Goal: Task Accomplishment & Management: Use online tool/utility

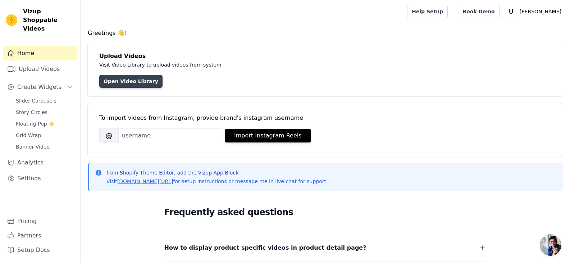
click at [127, 86] on link "Open Video Library" at bounding box center [130, 81] width 63 height 13
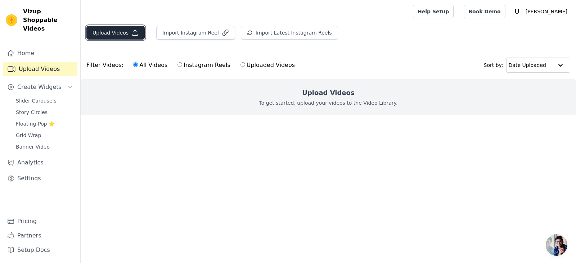
click at [133, 37] on button "Upload Videos" at bounding box center [115, 33] width 58 height 14
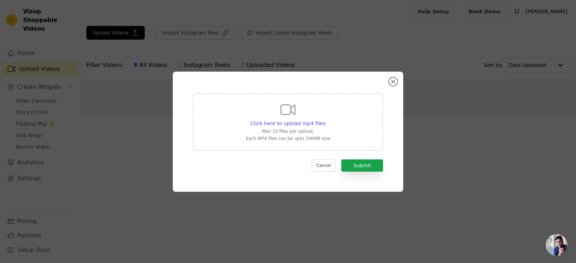
click at [320, 116] on div "Click here to upload mp4 files Max 10 files per upload. Each MP4 files can be u…" at bounding box center [288, 121] width 84 height 40
click at [325, 119] on input "Click here to upload mp4 files Max 10 files per upload. Each MP4 files can be u…" at bounding box center [325, 119] width 0 height 0
click at [259, 112] on div "Click here to upload mp4 files Max 10 files per upload. Each MP4 files can be u…" at bounding box center [288, 121] width 84 height 40
click at [325, 119] on input "Click here to upload mp4 files Max 10 files per upload. Each MP4 files can be u…" at bounding box center [325, 119] width 0 height 0
click at [394, 81] on button "Close modal" at bounding box center [393, 81] width 9 height 9
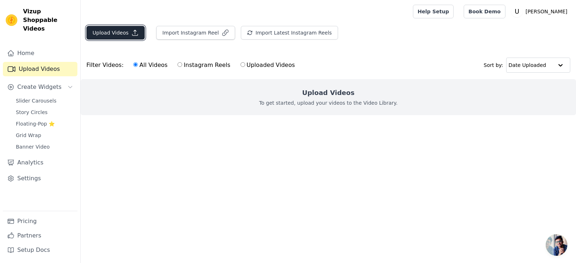
click at [127, 33] on button "Upload Videos" at bounding box center [115, 33] width 58 height 14
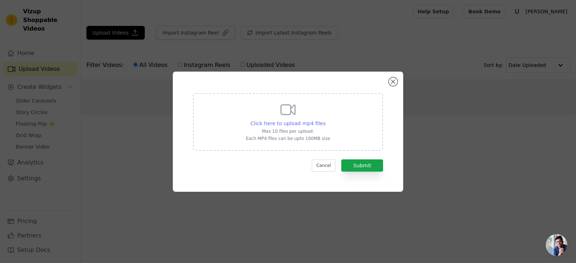
click at [315, 122] on span "Click here to upload mp4 files" at bounding box center [287, 124] width 75 height 6
click at [325, 120] on input "Click here to upload mp4 files Max 10 files per upload. Each MP4 files can be u…" at bounding box center [325, 119] width 0 height 0
type input "C:\fakepath\[PERSON_NAME] Story (1).mp4"
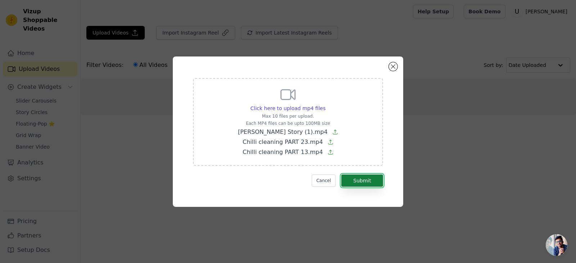
click at [364, 179] on button "Submit" at bounding box center [362, 180] width 42 height 12
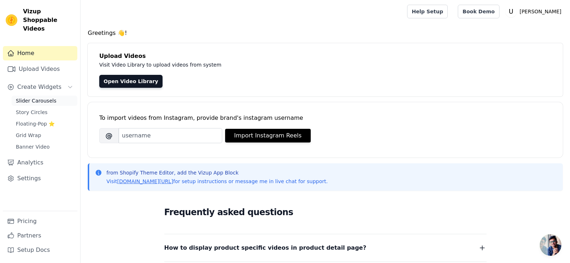
click at [43, 97] on span "Slider Carousels" at bounding box center [36, 100] width 41 height 7
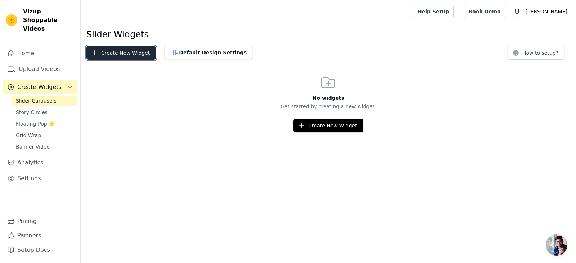
click at [127, 49] on button "Create New Widget" at bounding box center [120, 53] width 69 height 14
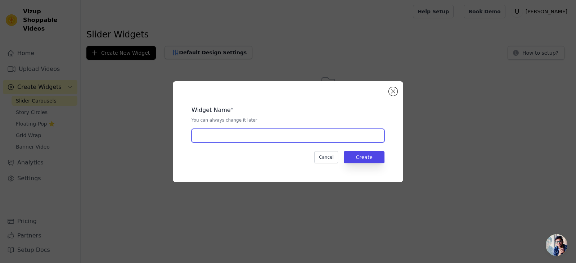
click at [262, 136] on input "text" at bounding box center [287, 136] width 193 height 14
type input "Website"
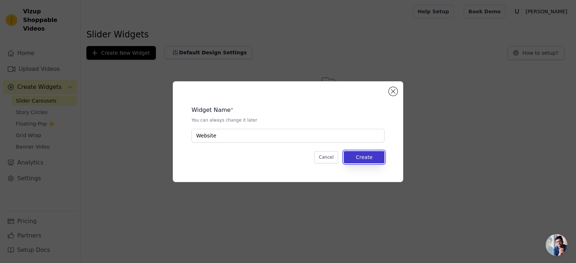
click at [369, 158] on button "Create" at bounding box center [364, 157] width 41 height 12
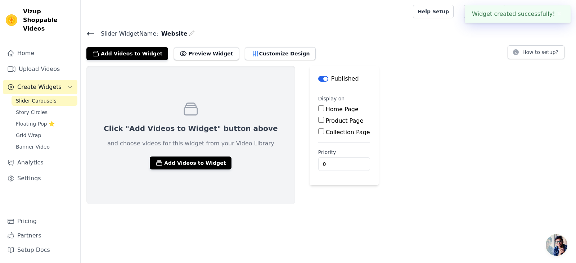
click at [318, 120] on input "Product Page" at bounding box center [321, 120] width 6 height 6
checkbox input "true"
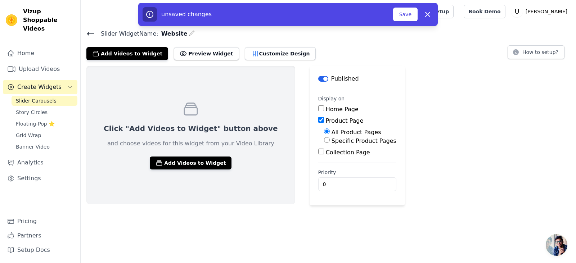
click at [324, 140] on div "Specific Product Pages" at bounding box center [360, 141] width 72 height 9
click at [324, 141] on input "Specific Product Pages" at bounding box center [327, 140] width 6 height 6
radio input "true"
click at [324, 158] on button "Select Products" at bounding box center [348, 157] width 48 height 12
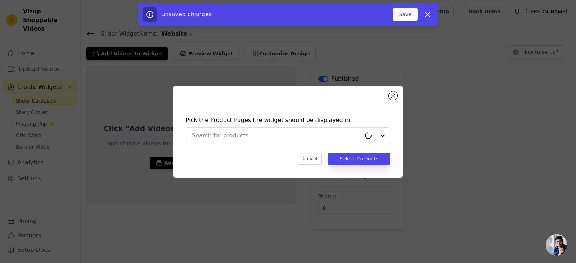
click at [290, 146] on div "Pick the Product Pages the widget should be displayed in: Cancel Select Products" at bounding box center [287, 140] width 219 height 63
click at [276, 131] on input "text" at bounding box center [283, 135] width 183 height 9
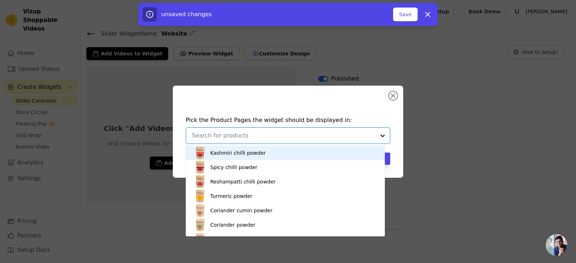
click at [260, 153] on div "Kashmiri chilli powder" at bounding box center [285, 153] width 185 height 14
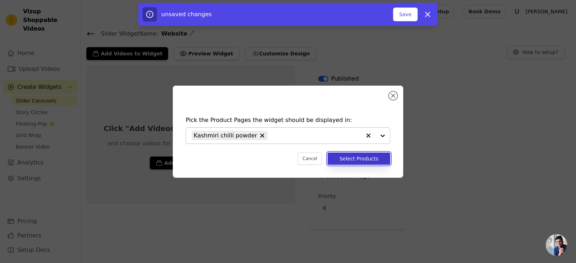
click at [375, 163] on button "Select Products" at bounding box center [358, 159] width 63 height 12
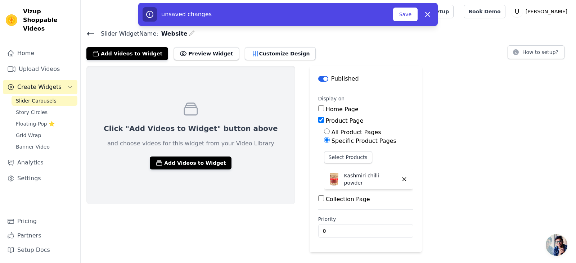
click at [331, 134] on label "All Product Pages" at bounding box center [356, 132] width 50 height 7
click at [324, 134] on input "All Product Pages" at bounding box center [327, 131] width 6 height 6
radio input "true"
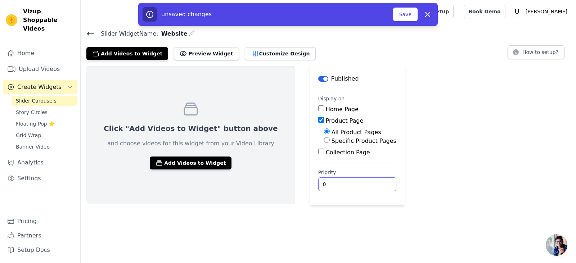
click at [318, 182] on input "0" at bounding box center [357, 184] width 78 height 14
type input "1"
click at [345, 182] on input "1" at bounding box center [357, 184] width 78 height 14
click at [409, 16] on button "Save" at bounding box center [405, 15] width 24 height 14
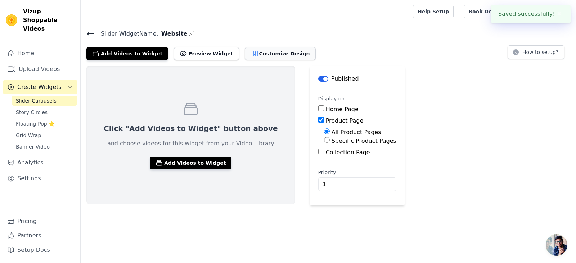
click at [259, 58] on button "Customize Design" at bounding box center [280, 53] width 71 height 13
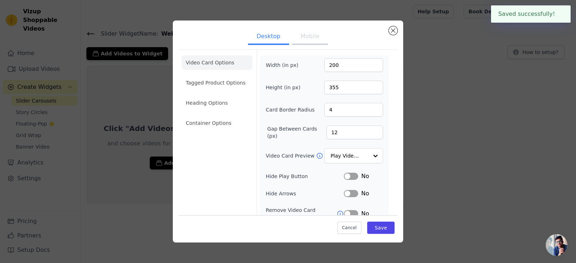
click at [284, 40] on button "Desktop" at bounding box center [268, 37] width 41 height 16
click at [304, 38] on button "Mobile" at bounding box center [310, 37] width 36 height 16
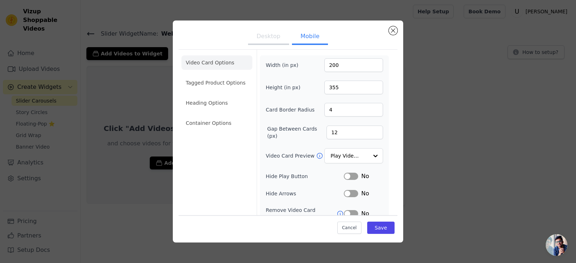
click at [267, 33] on button "Desktop" at bounding box center [268, 37] width 41 height 16
click at [393, 32] on button "Close modal" at bounding box center [393, 30] width 9 height 9
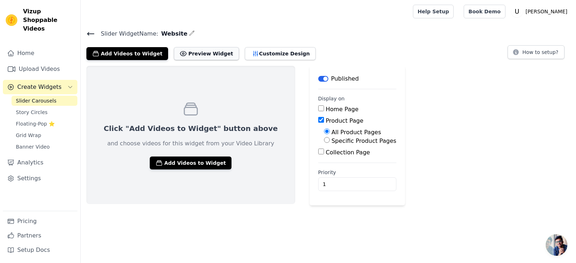
click at [201, 51] on button "Preview Widget" at bounding box center [206, 53] width 65 height 13
click at [53, 120] on span "Floating-Pop ⭐" at bounding box center [35, 123] width 39 height 7
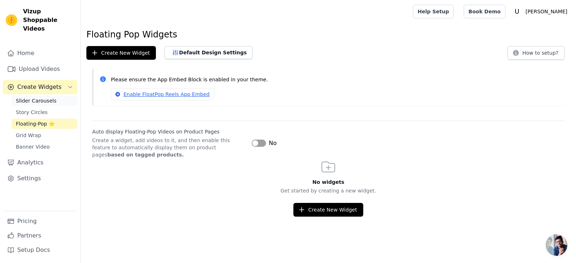
click at [42, 97] on span "Slider Carousels" at bounding box center [36, 100] width 41 height 7
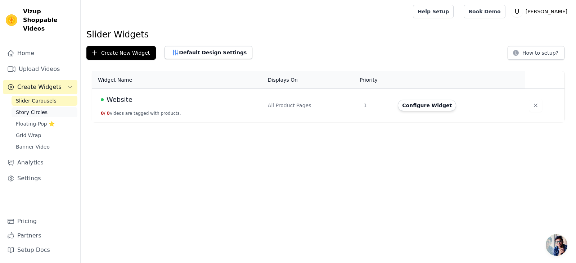
click at [41, 109] on span "Story Circles" at bounding box center [32, 112] width 32 height 7
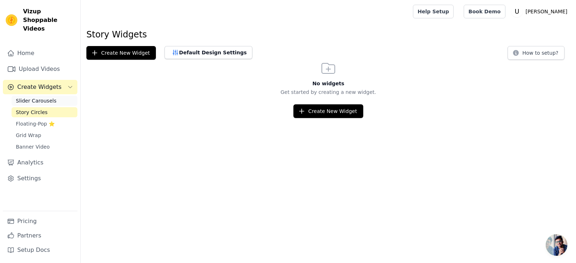
click at [54, 96] on link "Slider Carousels" at bounding box center [45, 101] width 66 height 10
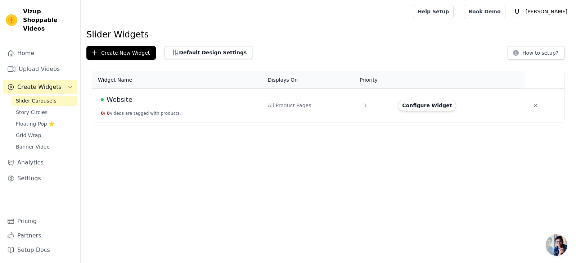
click at [332, 102] on div "All Product Pages" at bounding box center [311, 105] width 87 height 7
click at [113, 100] on span "Website" at bounding box center [119, 100] width 26 height 10
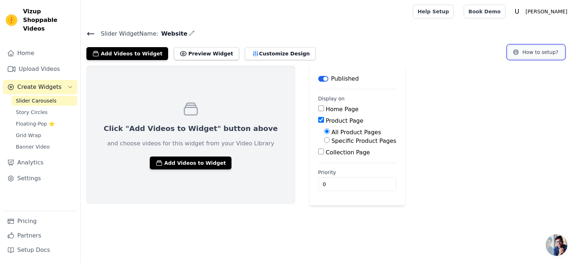
click at [536, 51] on button "How to setup?" at bounding box center [535, 52] width 57 height 14
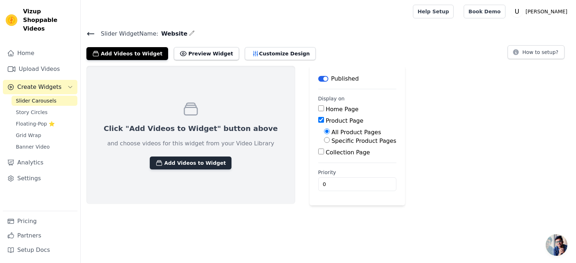
click at [179, 164] on button "Add Videos to Widget" at bounding box center [191, 163] width 82 height 13
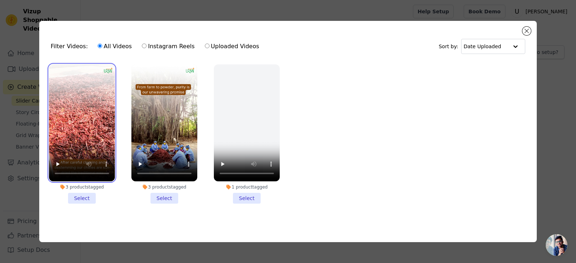
click at [85, 102] on video at bounding box center [82, 122] width 66 height 117
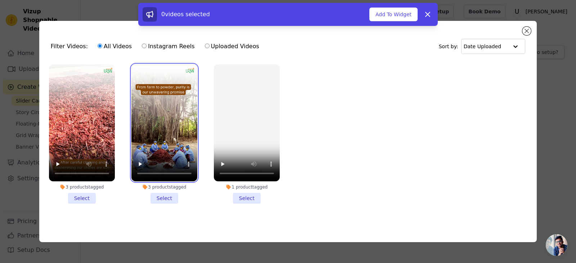
click at [171, 106] on video at bounding box center [164, 122] width 66 height 117
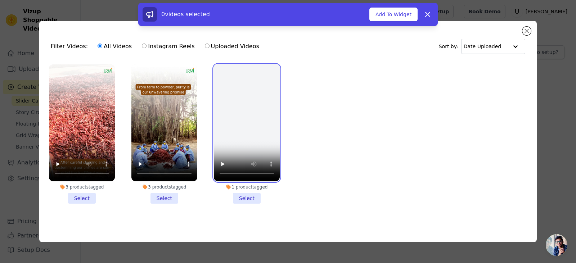
click at [246, 110] on video at bounding box center [247, 122] width 66 height 117
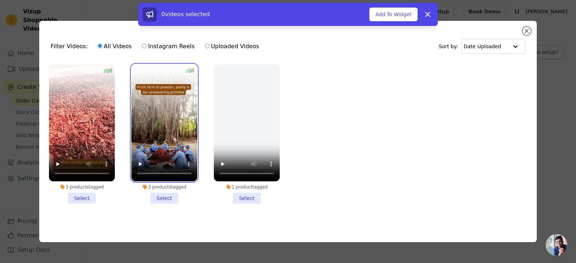
click at [173, 106] on video at bounding box center [164, 122] width 66 height 117
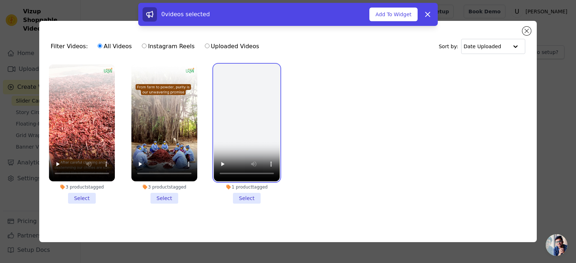
click at [245, 101] on video at bounding box center [247, 122] width 66 height 117
click at [242, 197] on li "1 product tagged Select" at bounding box center [247, 133] width 66 height 139
click at [0, 0] on input "1 product tagged Select" at bounding box center [0, 0] width 0 height 0
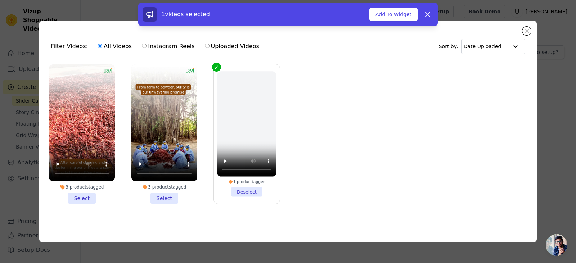
click at [174, 200] on li "3 products tagged Select" at bounding box center [164, 133] width 66 height 139
click at [0, 0] on input "3 products tagged Select" at bounding box center [0, 0] width 0 height 0
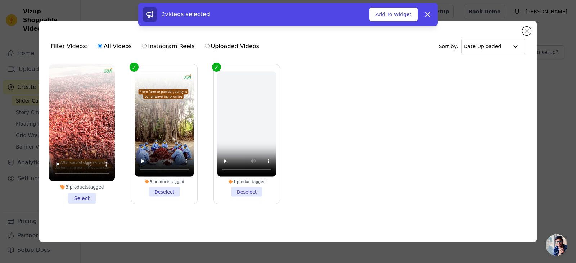
click at [80, 194] on li "3 products tagged Select" at bounding box center [82, 133] width 66 height 139
click at [0, 0] on input "3 products tagged Select" at bounding box center [0, 0] width 0 height 0
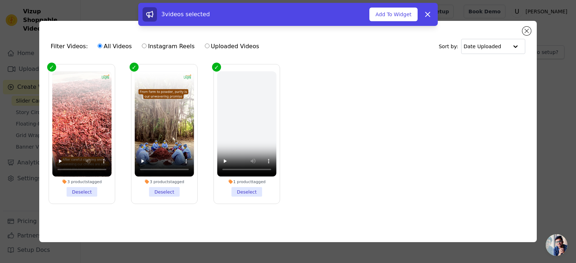
click at [246, 190] on li "1 product tagged Deselect" at bounding box center [246, 134] width 59 height 126
click at [0, 0] on input "1 product tagged Deselect" at bounding box center [0, 0] width 0 height 0
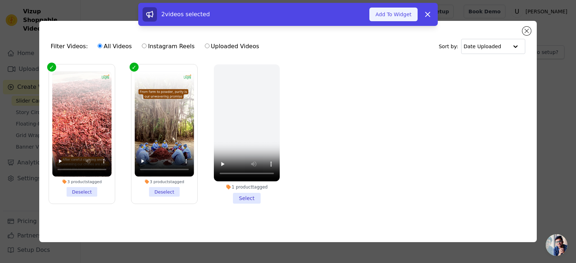
click at [394, 10] on button "Add To Widget" at bounding box center [393, 15] width 48 height 14
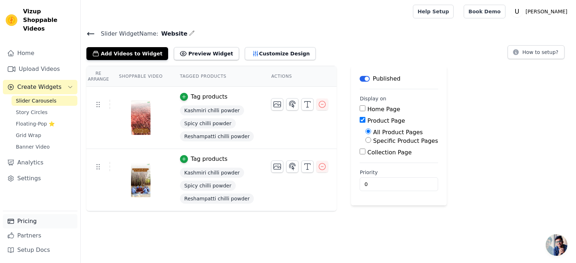
click at [29, 223] on link "Pricing" at bounding box center [40, 221] width 74 height 14
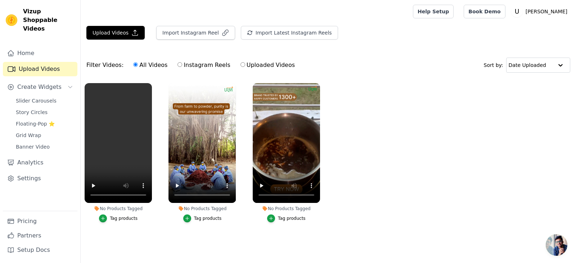
click at [290, 221] on div "Tag products" at bounding box center [292, 219] width 28 height 6
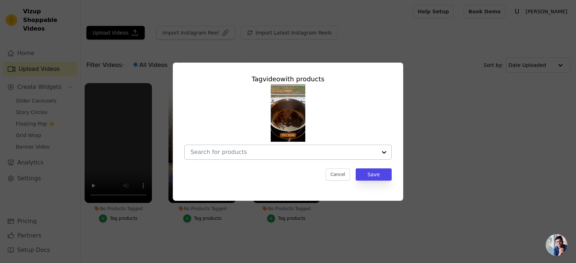
click at [257, 157] on div at bounding box center [283, 152] width 186 height 14
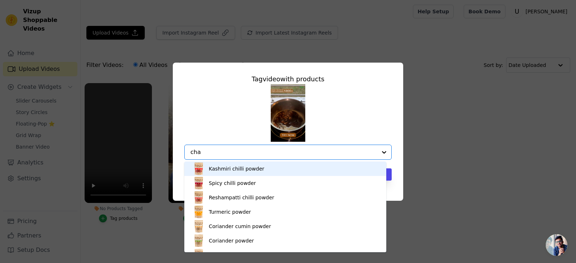
type input "chai"
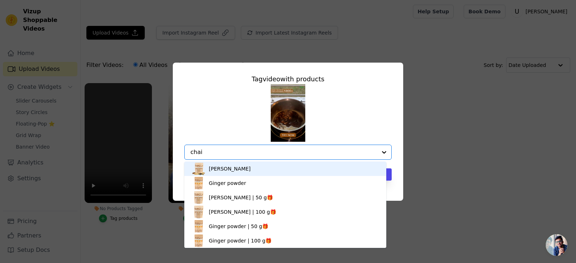
click at [263, 171] on div "Chai masala" at bounding box center [284, 169] width 187 height 14
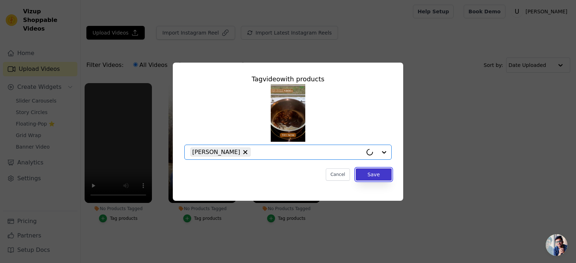
click at [384, 178] on button "Save" at bounding box center [373, 174] width 36 height 12
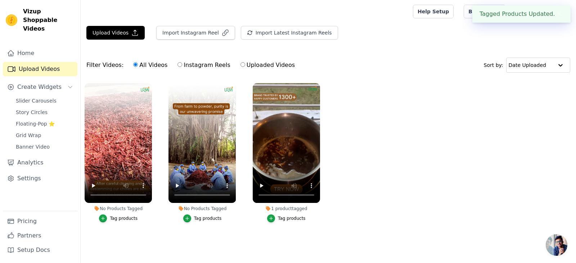
click at [200, 218] on div "Tag products" at bounding box center [208, 219] width 28 height 6
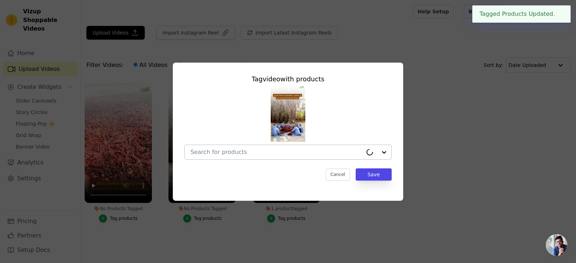
drag, startPoint x: 221, startPoint y: 160, endPoint x: 224, endPoint y: 154, distance: 7.1
click at [221, 160] on div "Tag video with products Cancel Save" at bounding box center [287, 127] width 219 height 118
click at [224, 154] on input "No Products Tagged Tag video with products Option undefined, selected. Select i…" at bounding box center [283, 152] width 186 height 7
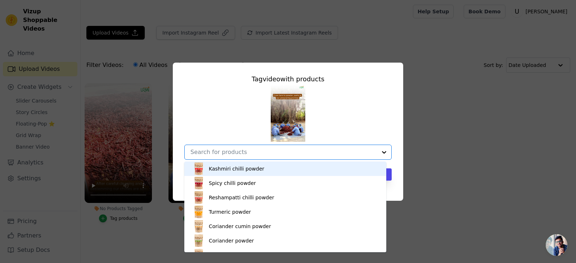
click at [231, 170] on div "Kashmiri chilli powder" at bounding box center [236, 168] width 55 height 7
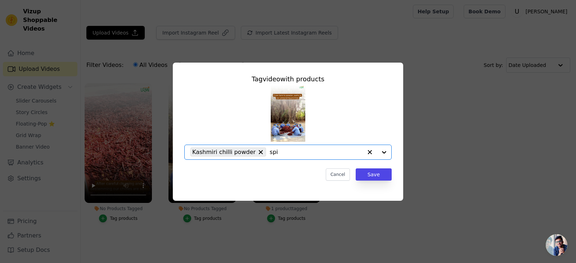
type input "spic"
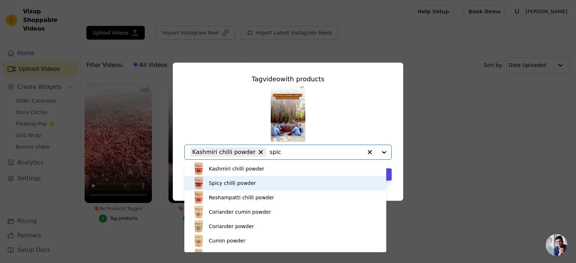
click at [280, 180] on div "Spicy chilli powder" at bounding box center [284, 183] width 187 height 14
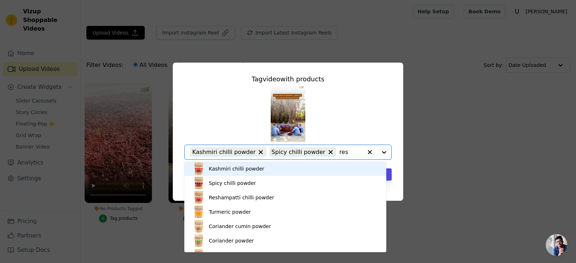
type input "resh"
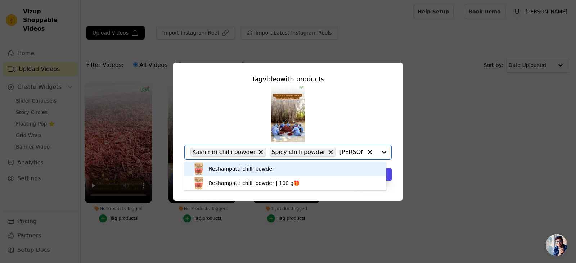
click at [278, 169] on div "Reshampatti chilli powder" at bounding box center [284, 169] width 187 height 14
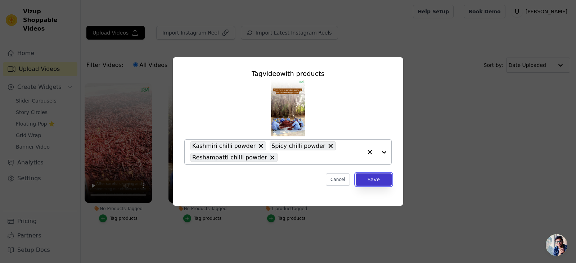
click at [378, 178] on button "Save" at bounding box center [373, 179] width 36 height 12
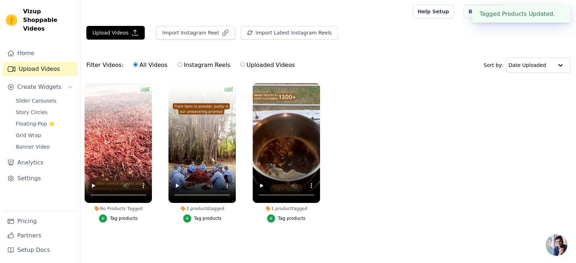
click at [125, 219] on div "Tag products" at bounding box center [124, 219] width 28 height 6
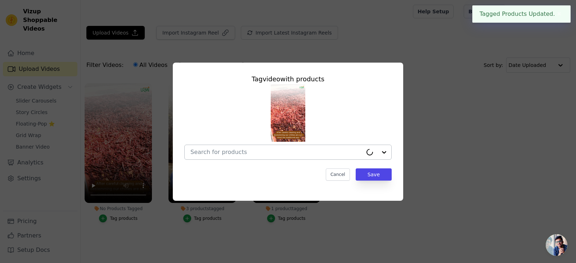
click at [237, 152] on input "No Products Tagged Tag video with products Cancel Save Tag products" at bounding box center [276, 152] width 172 height 7
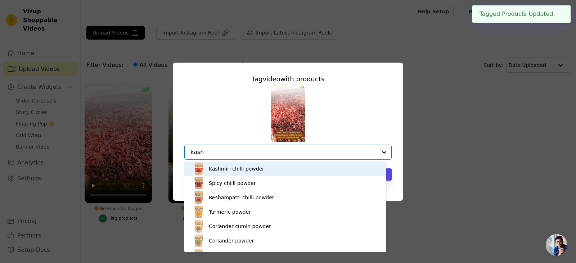
type input "kashm"
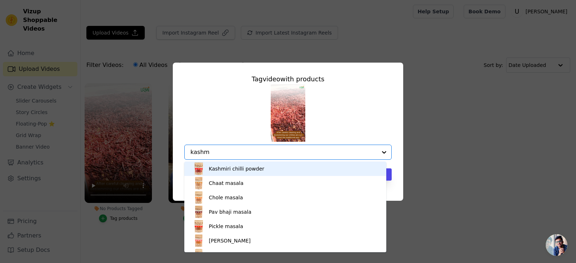
click at [241, 169] on div "Kashmiri chilli powder" at bounding box center [236, 168] width 55 height 7
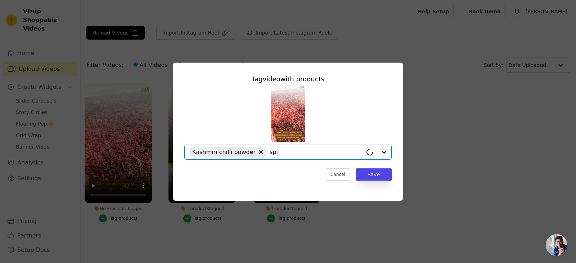
type input "spic"
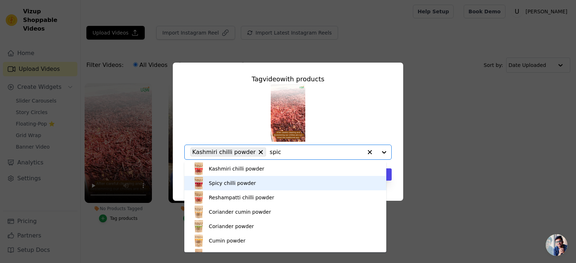
click at [244, 181] on div "Spicy chilli powder" at bounding box center [232, 183] width 47 height 7
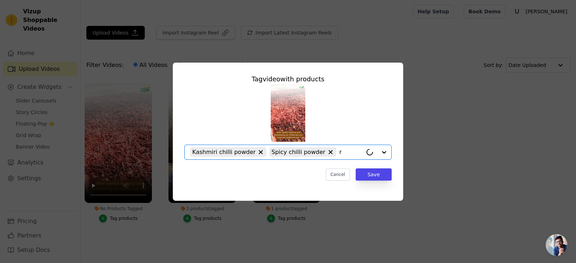
type input "re"
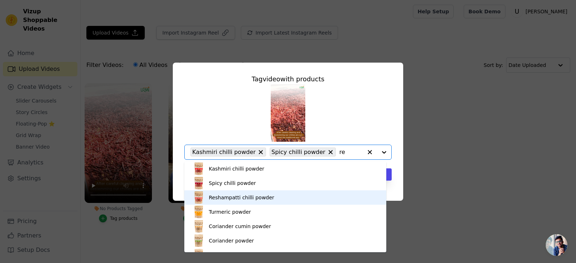
click at [248, 195] on div "Reshampatti chilli powder" at bounding box center [241, 197] width 65 height 7
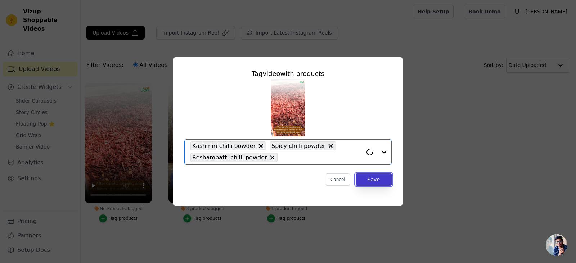
click at [381, 179] on button "Save" at bounding box center [373, 179] width 36 height 12
